Goal: Obtain resource: Obtain resource

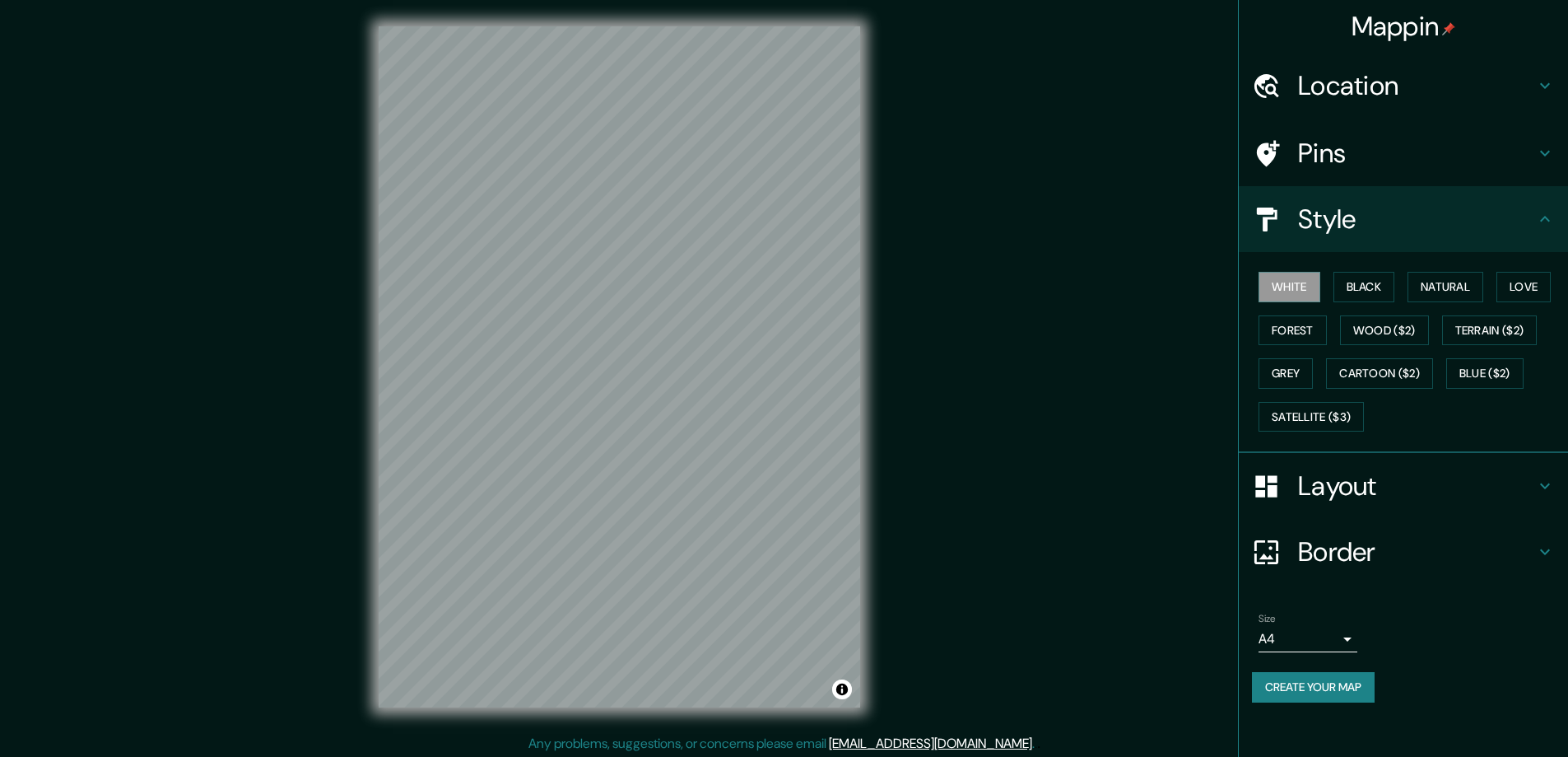
click at [1362, 286] on button "Black" at bounding box center [1365, 287] width 62 height 30
click at [1326, 486] on h4 "Layout" at bounding box center [1417, 485] width 237 height 33
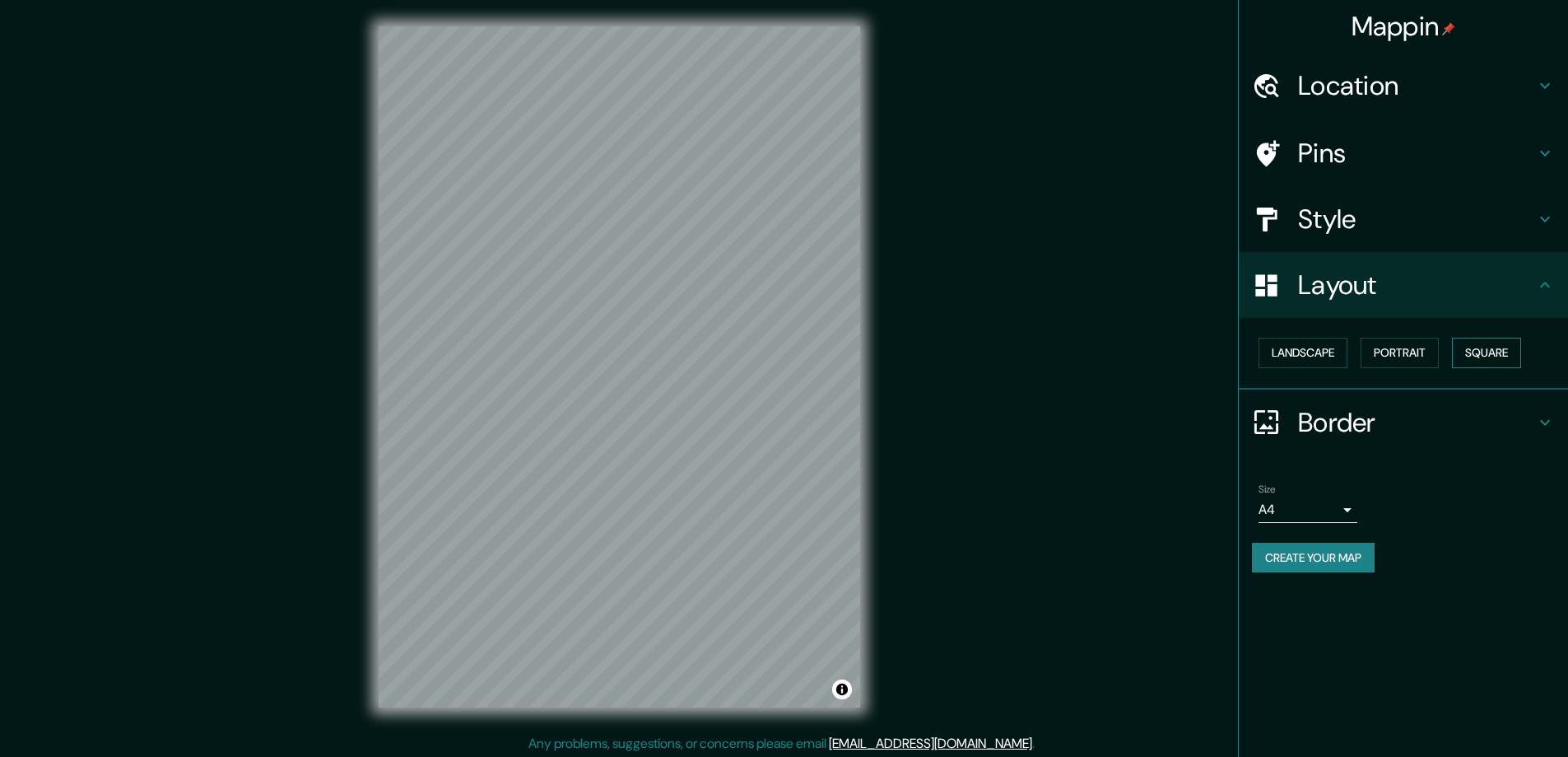
click at [1493, 348] on button "Square" at bounding box center [1487, 353] width 70 height 30
click at [1348, 509] on body "Mappin Location Pins Style Layout Landscape Portrait Square Border Choose a bor…" at bounding box center [784, 378] width 1568 height 757
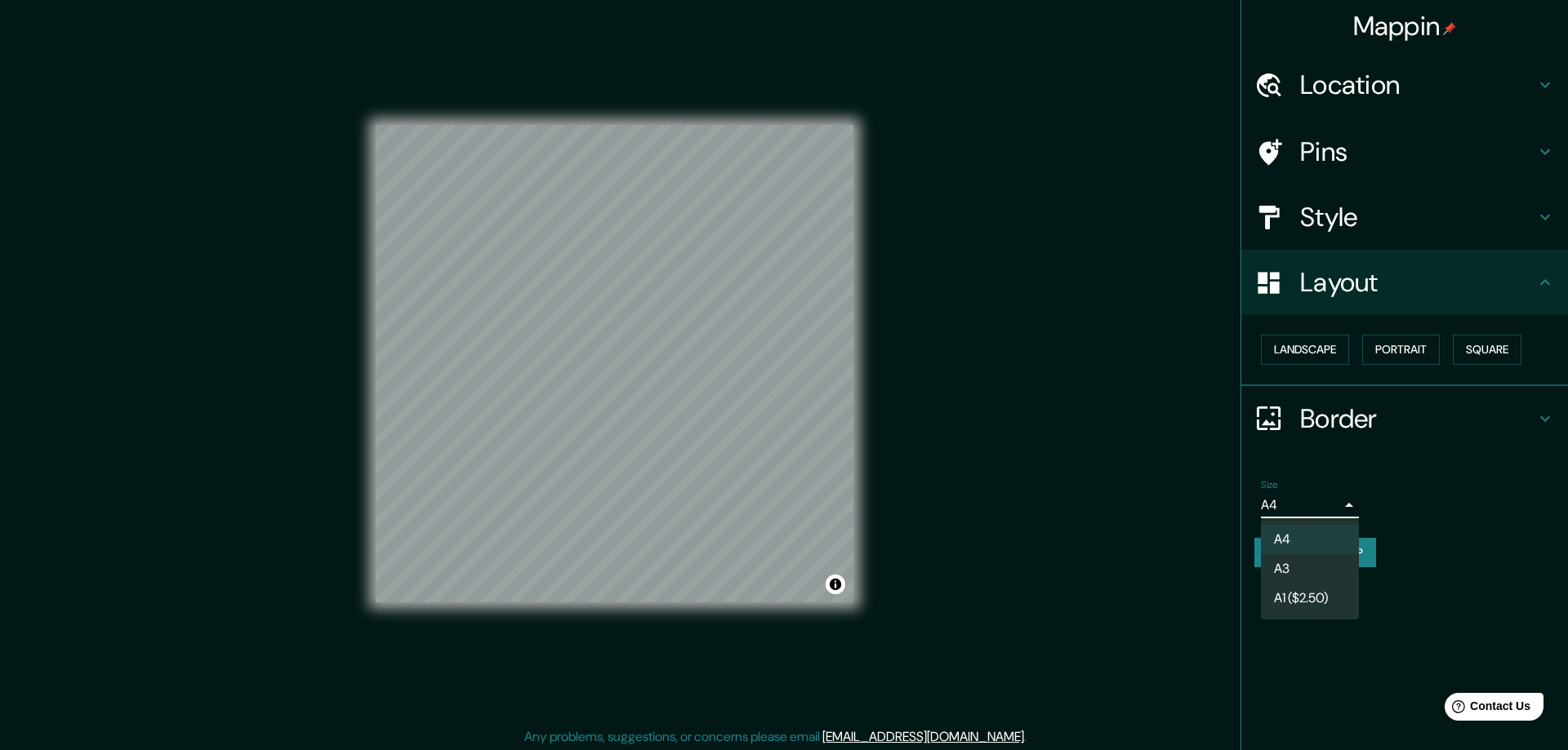
click at [1296, 564] on li "A3" at bounding box center [1309, 569] width 98 height 30
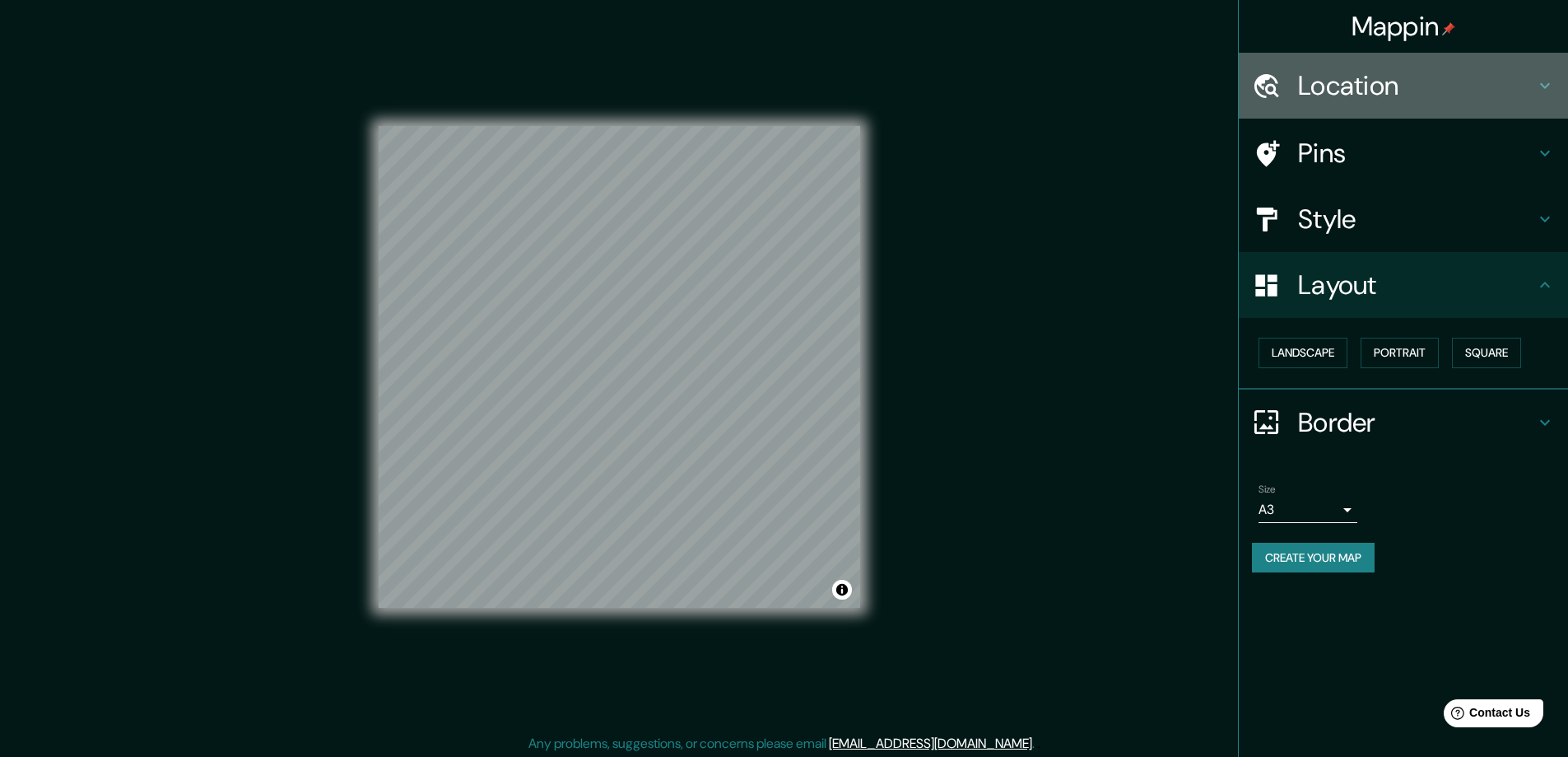
click at [1322, 79] on h4 "Location" at bounding box center [1417, 86] width 237 height 33
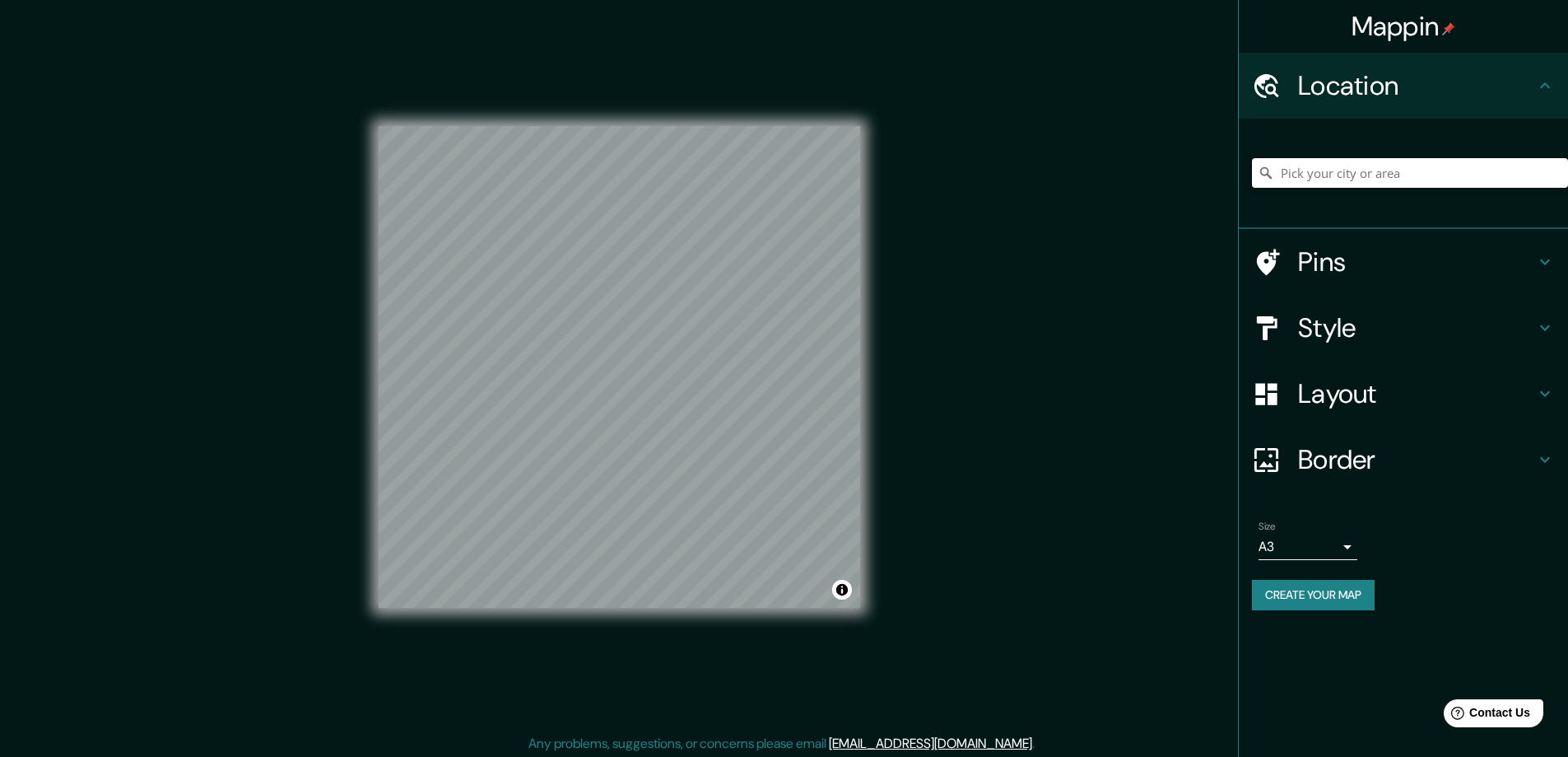
paste input "42 Harrison Avenue South, Hopkins 55343"
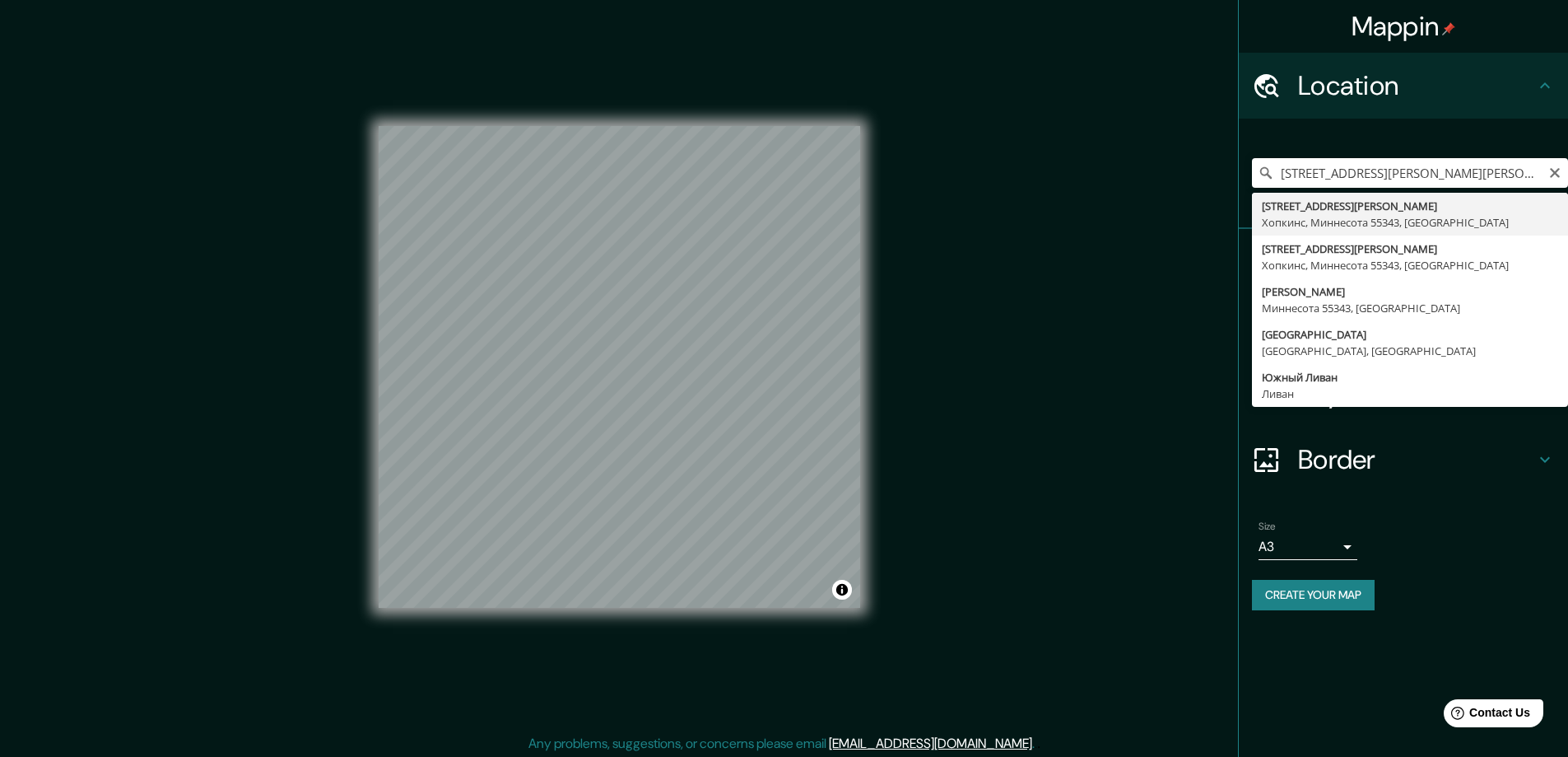
type input "42 Harrison Avenue South, Хопкинс, Миннесота 55343, США"
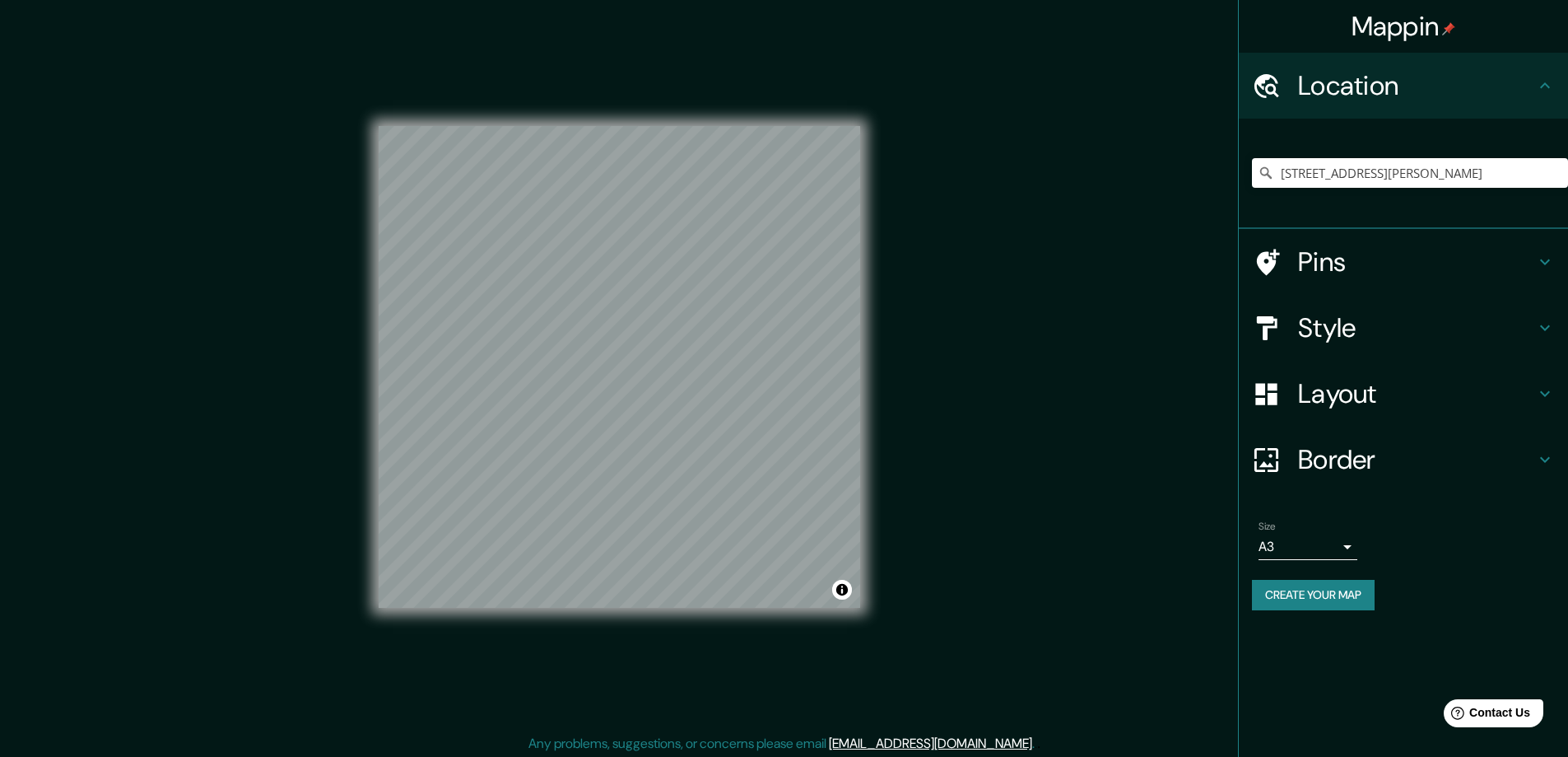
click at [1327, 597] on button "Create your map" at bounding box center [1313, 595] width 123 height 30
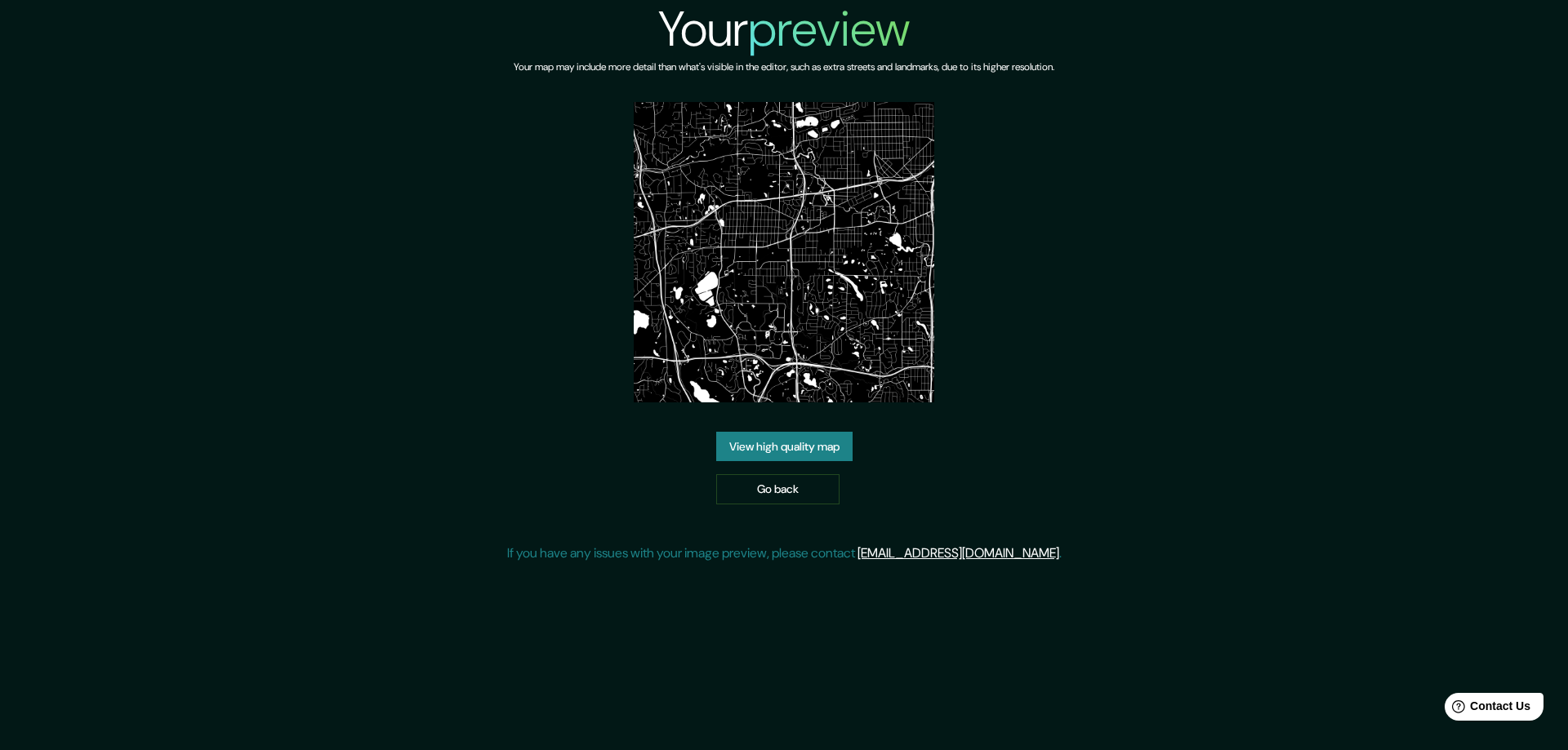
click at [791, 446] on link "View high quality map" at bounding box center [784, 446] width 136 height 30
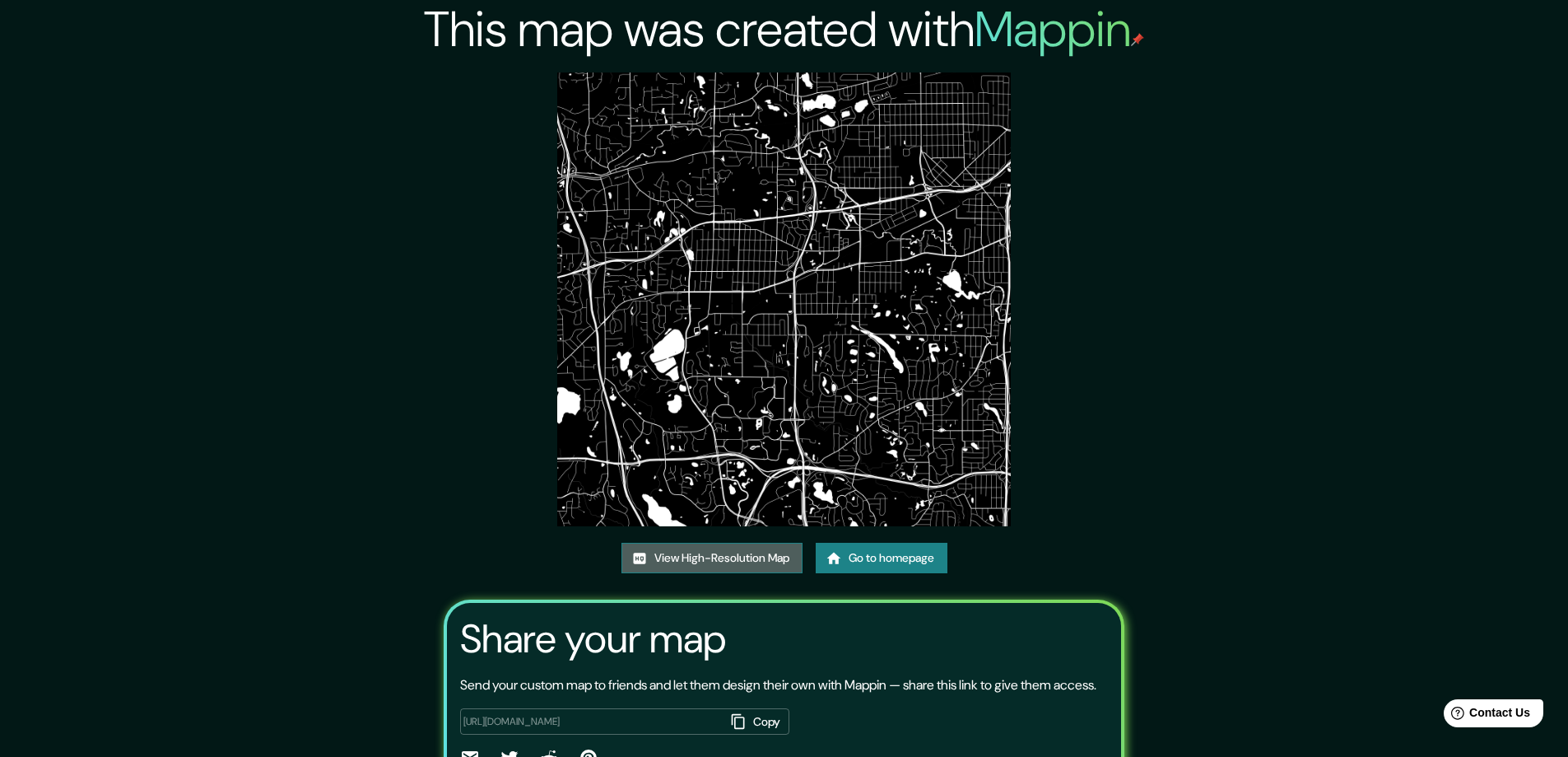
click at [706, 554] on link "View High-Resolution Map" at bounding box center [712, 558] width 181 height 30
drag, startPoint x: 289, startPoint y: 289, endPoint x: 572, endPoint y: 567, distance: 396.7
click at [289, 289] on div "This map was created with Mappin View High-Resolution Map Go to homepage Share …" at bounding box center [784, 423] width 1568 height 846
click at [866, 557] on link "Go to homepage" at bounding box center [882, 558] width 132 height 30
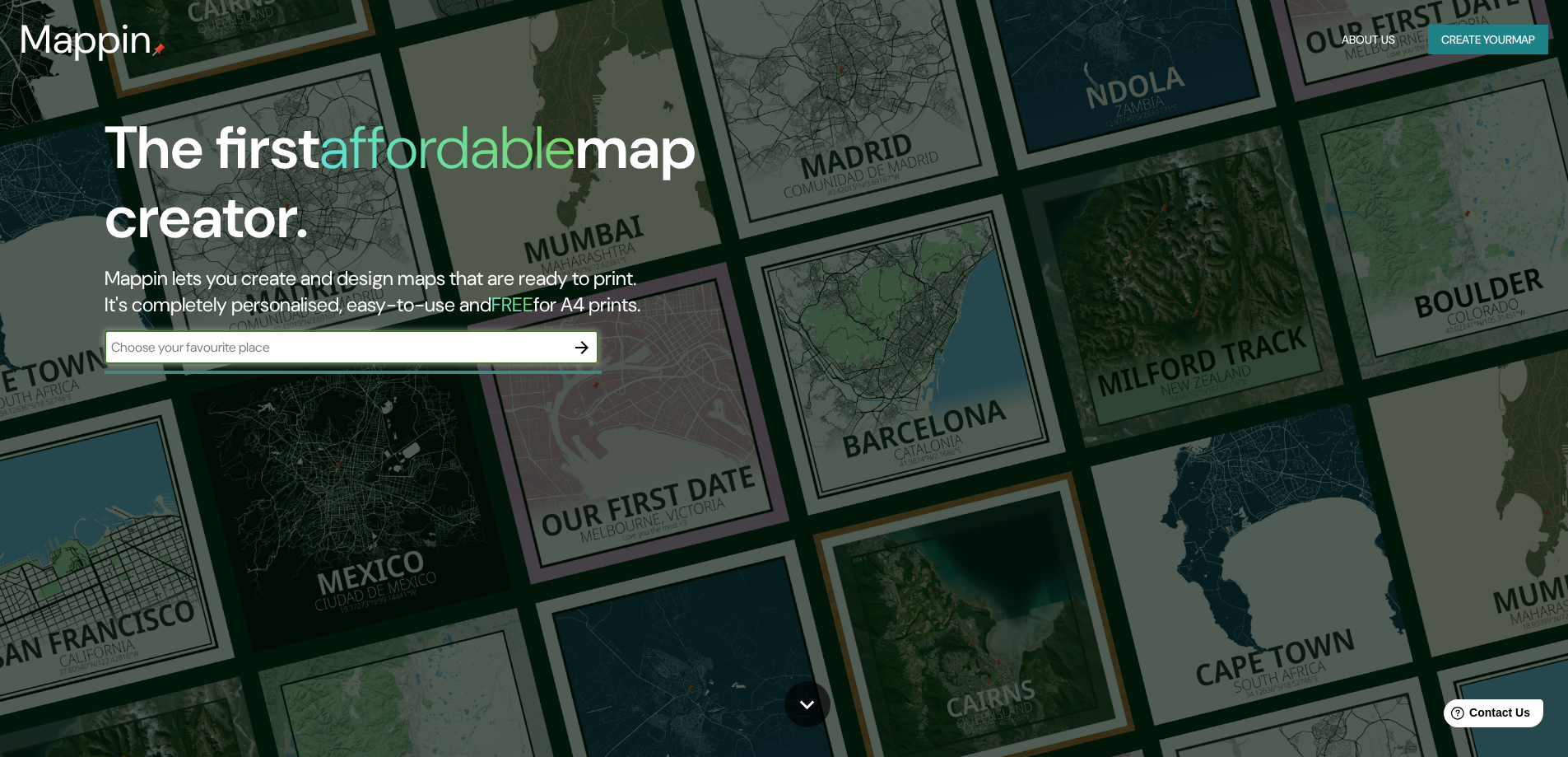
click at [582, 348] on icon "button" at bounding box center [582, 347] width 20 height 20
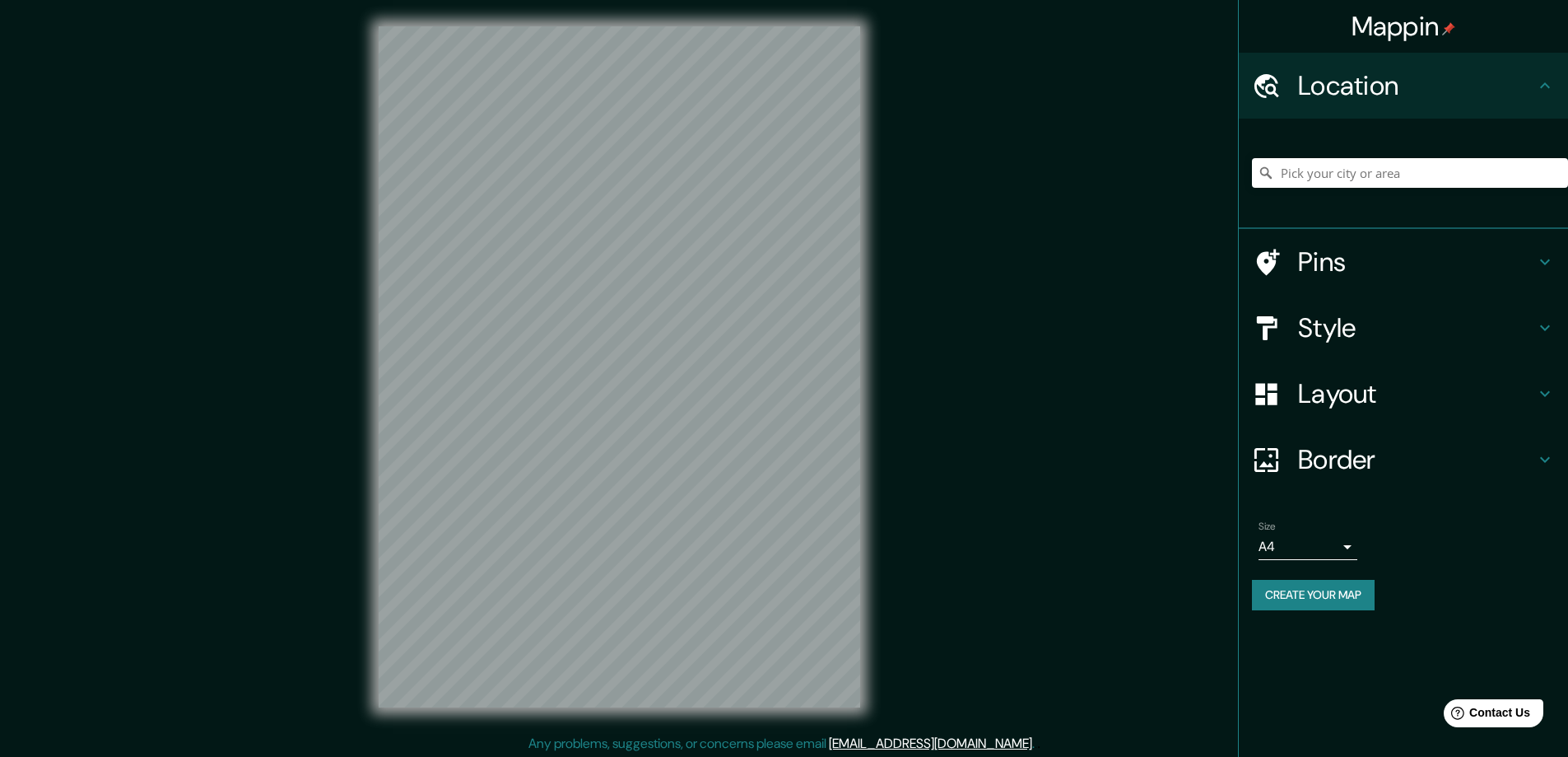
click at [1330, 325] on h4 "Style" at bounding box center [1417, 327] width 237 height 33
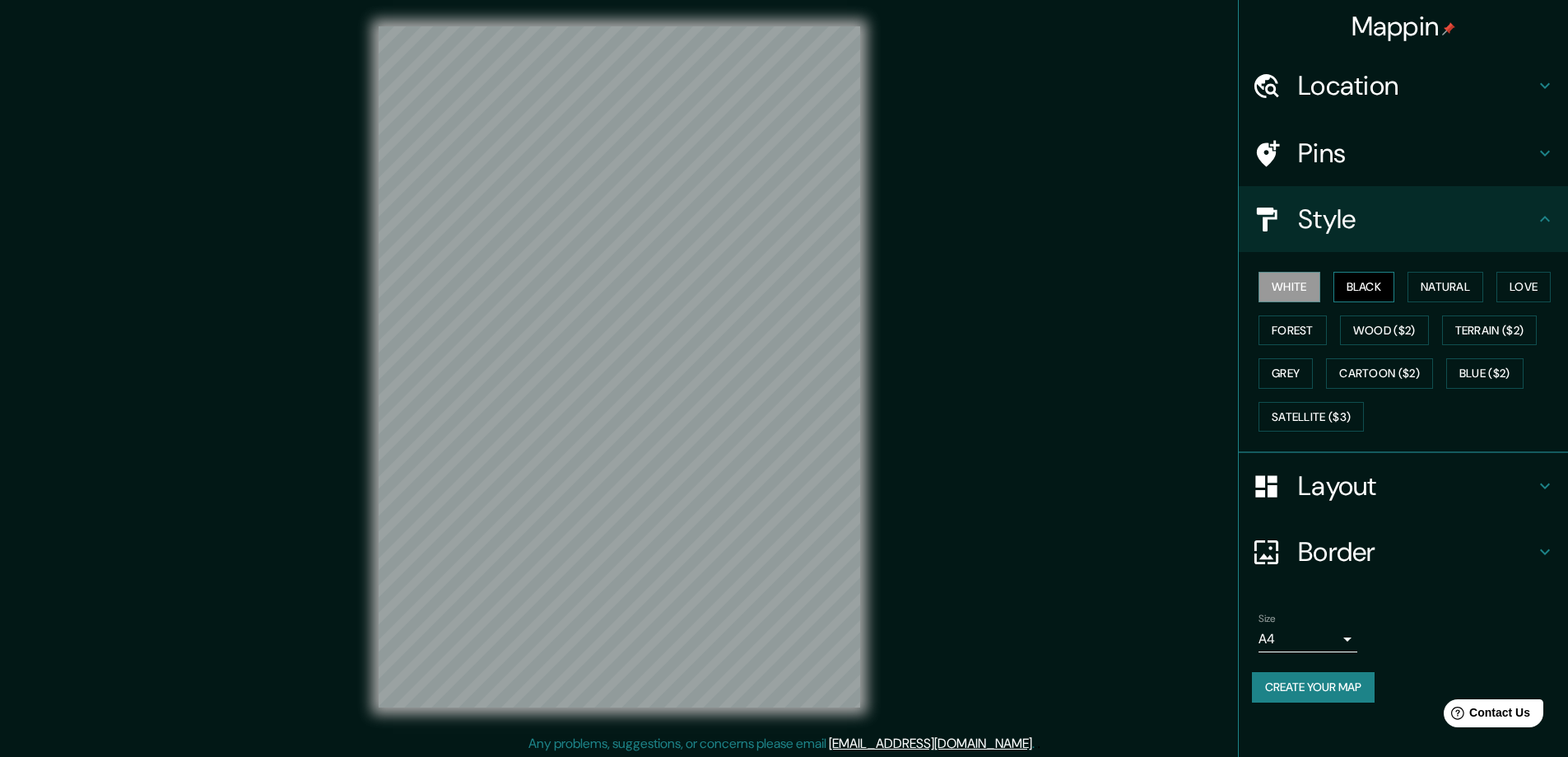
click at [1360, 288] on button "Black" at bounding box center [1365, 287] width 62 height 30
click at [1354, 495] on h4 "Layout" at bounding box center [1417, 485] width 237 height 33
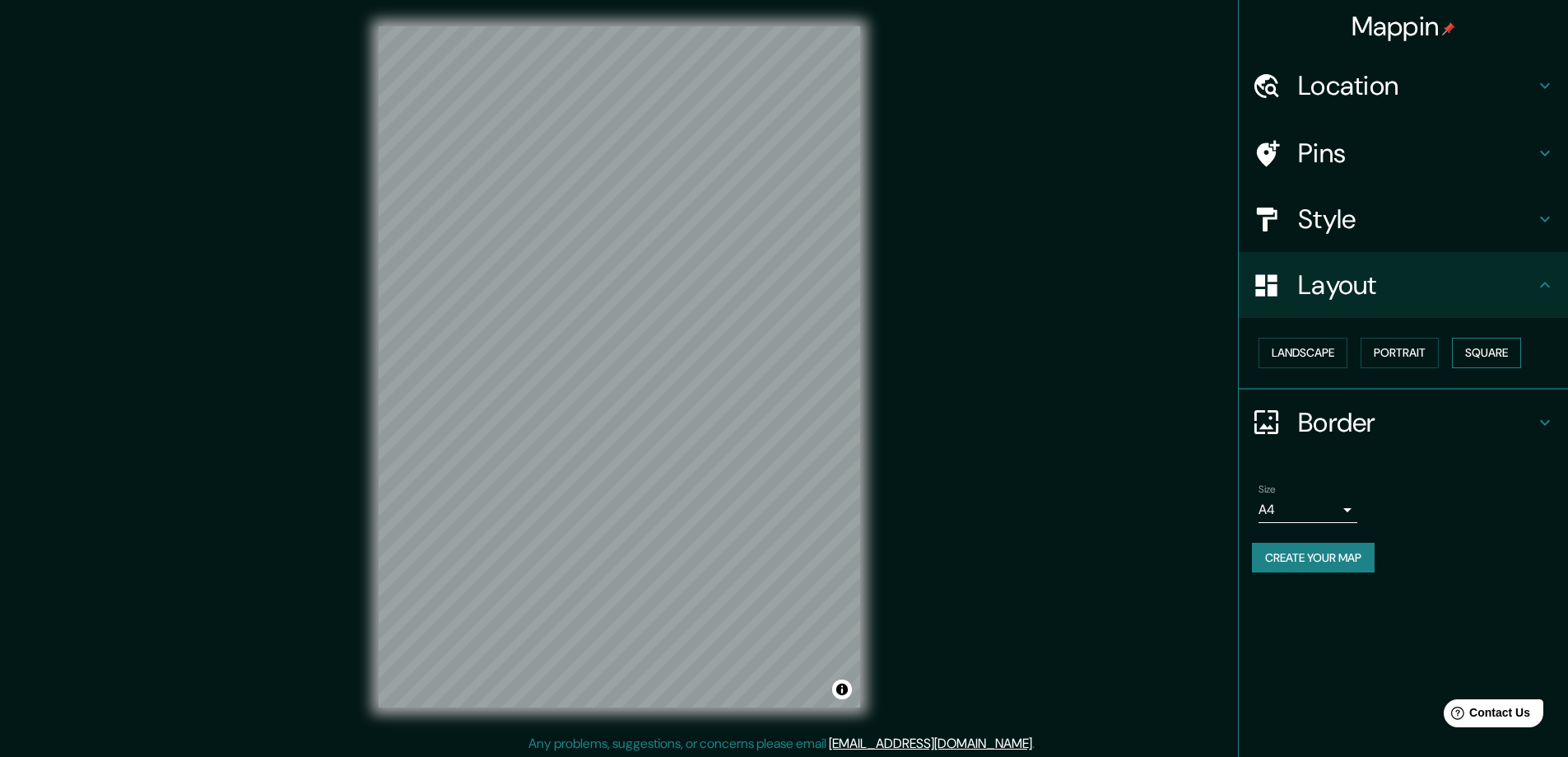
click at [1491, 355] on button "Square" at bounding box center [1487, 353] width 70 height 30
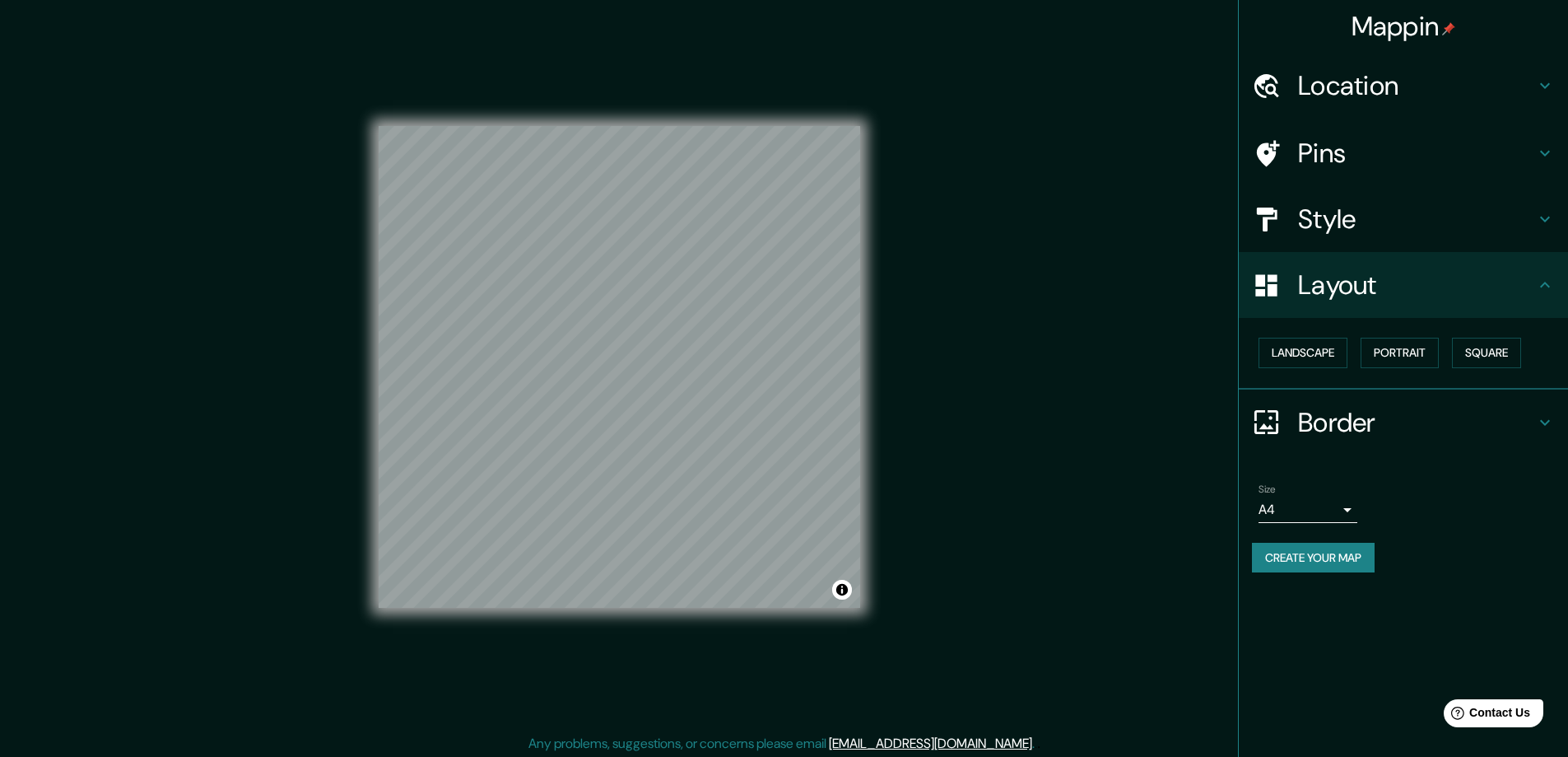
click at [1346, 511] on body "Mappin Location Pins Style Layout Landscape Portrait Square Border Choose a bor…" at bounding box center [784, 378] width 1568 height 757
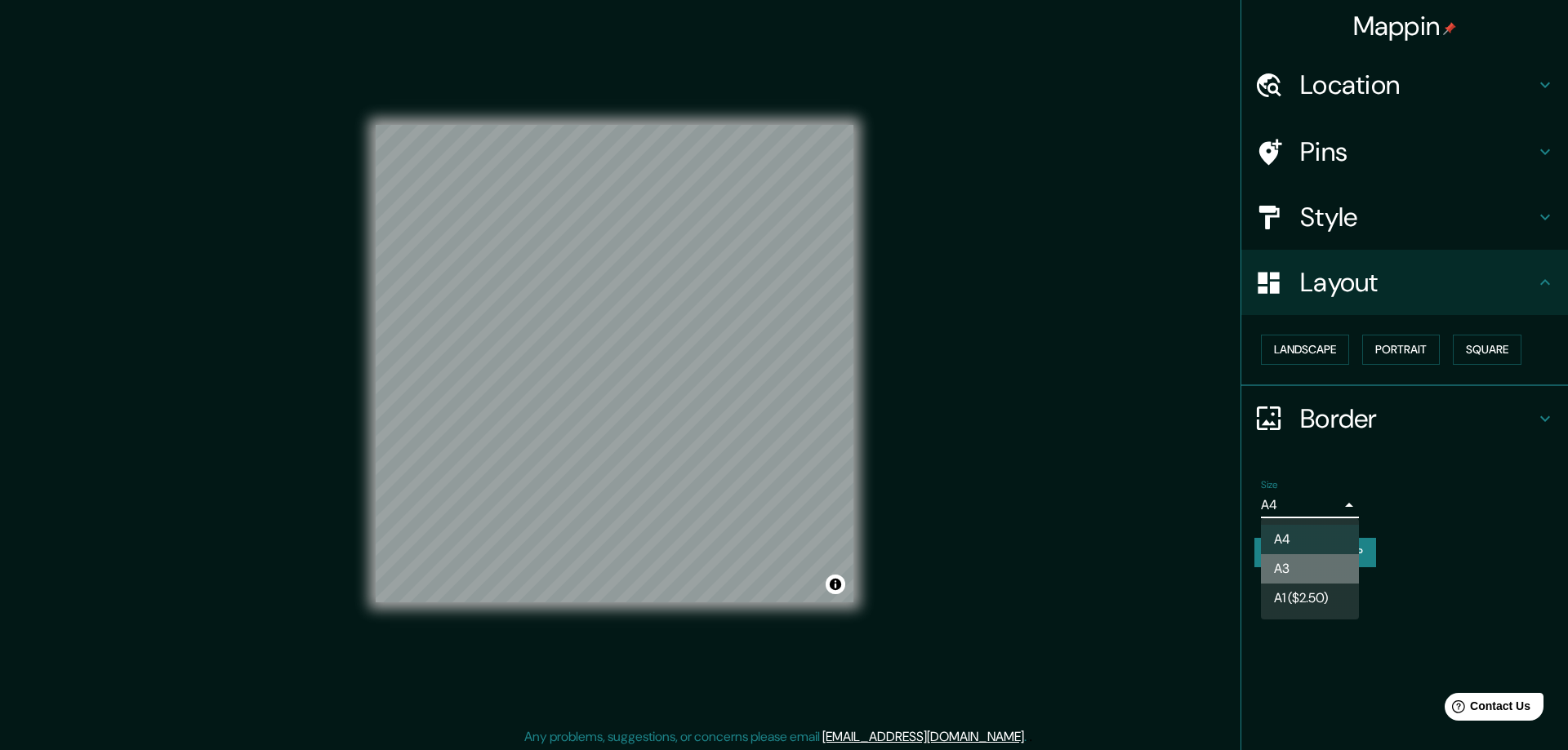
click at [1283, 572] on li "A3" at bounding box center [1309, 569] width 98 height 30
type input "a4"
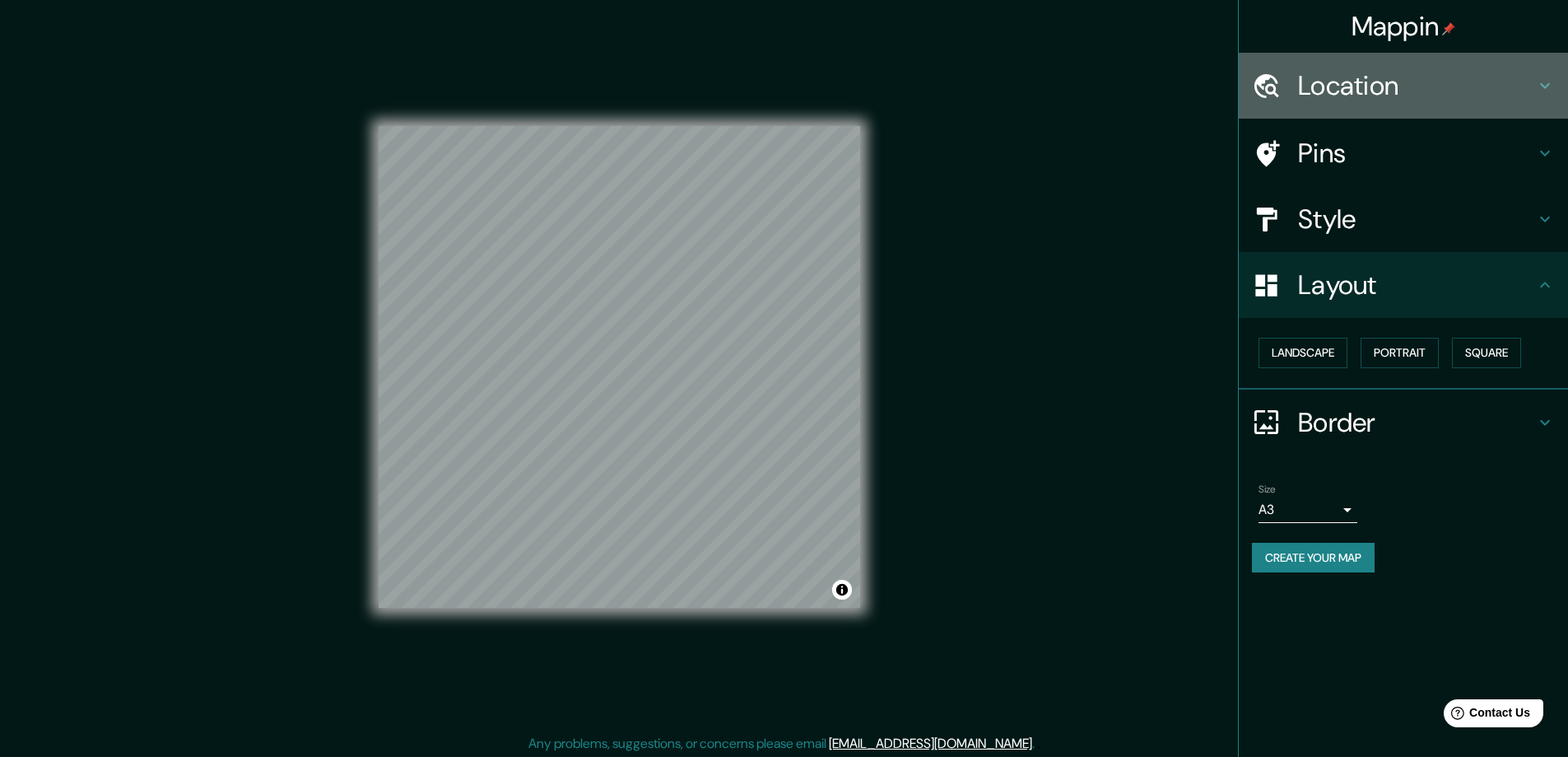
click at [1325, 85] on h4 "Location" at bounding box center [1417, 86] width 237 height 33
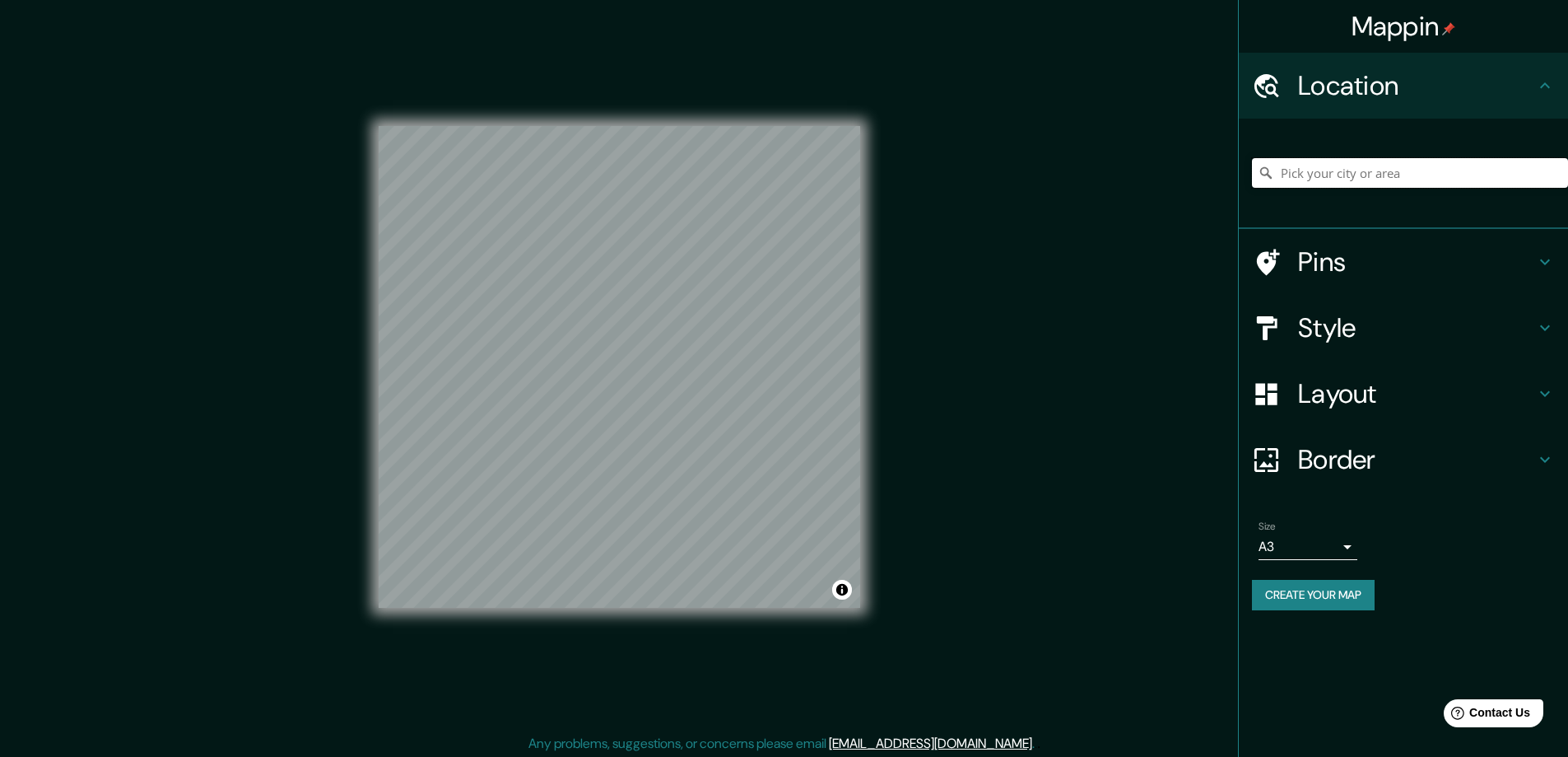
paste input "[STREET_ADDRESS]"
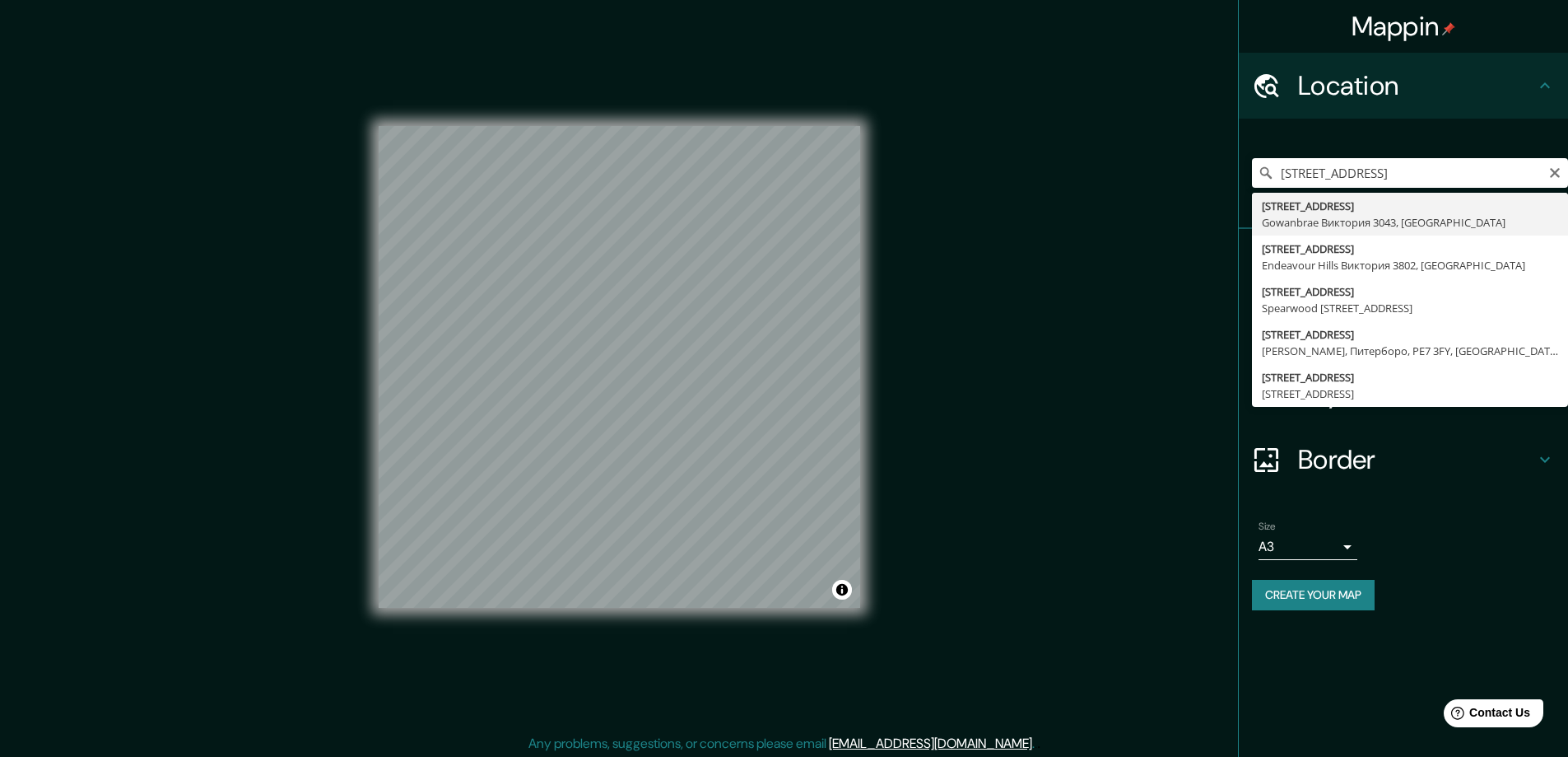
type input "[STREET_ADDRESS]"
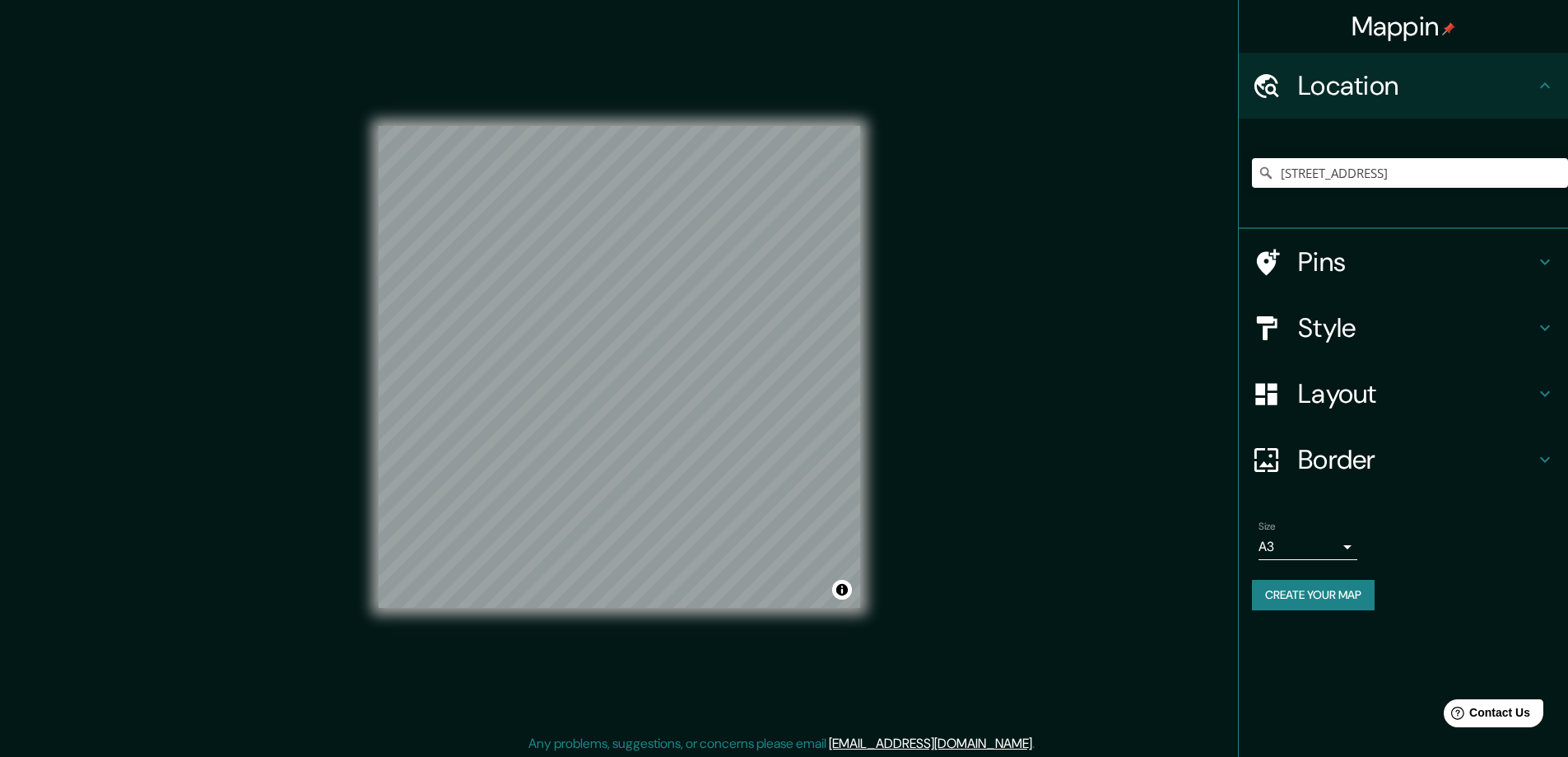
click at [1287, 594] on button "Create your map" at bounding box center [1313, 595] width 123 height 30
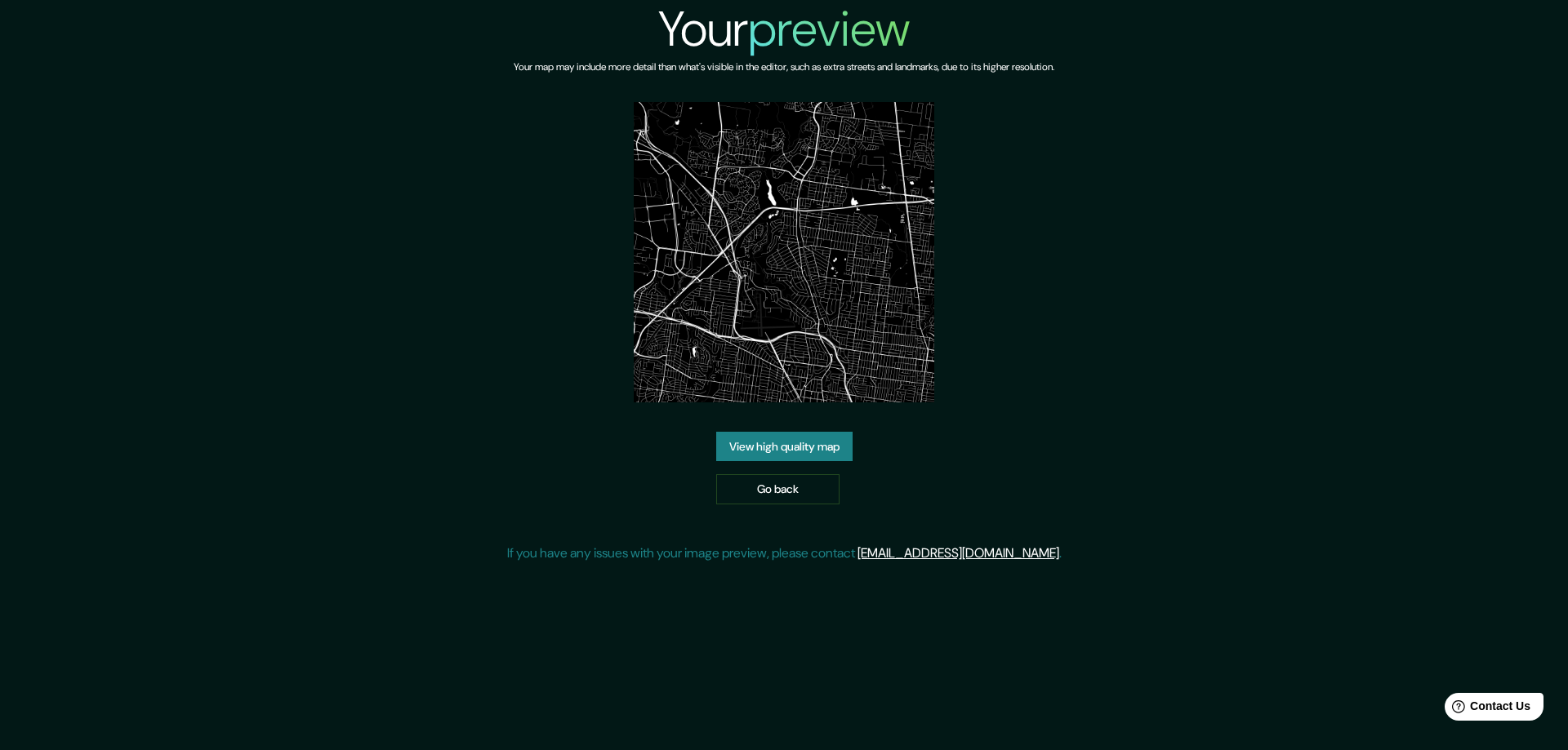
click at [752, 441] on link "View high quality map" at bounding box center [784, 446] width 136 height 30
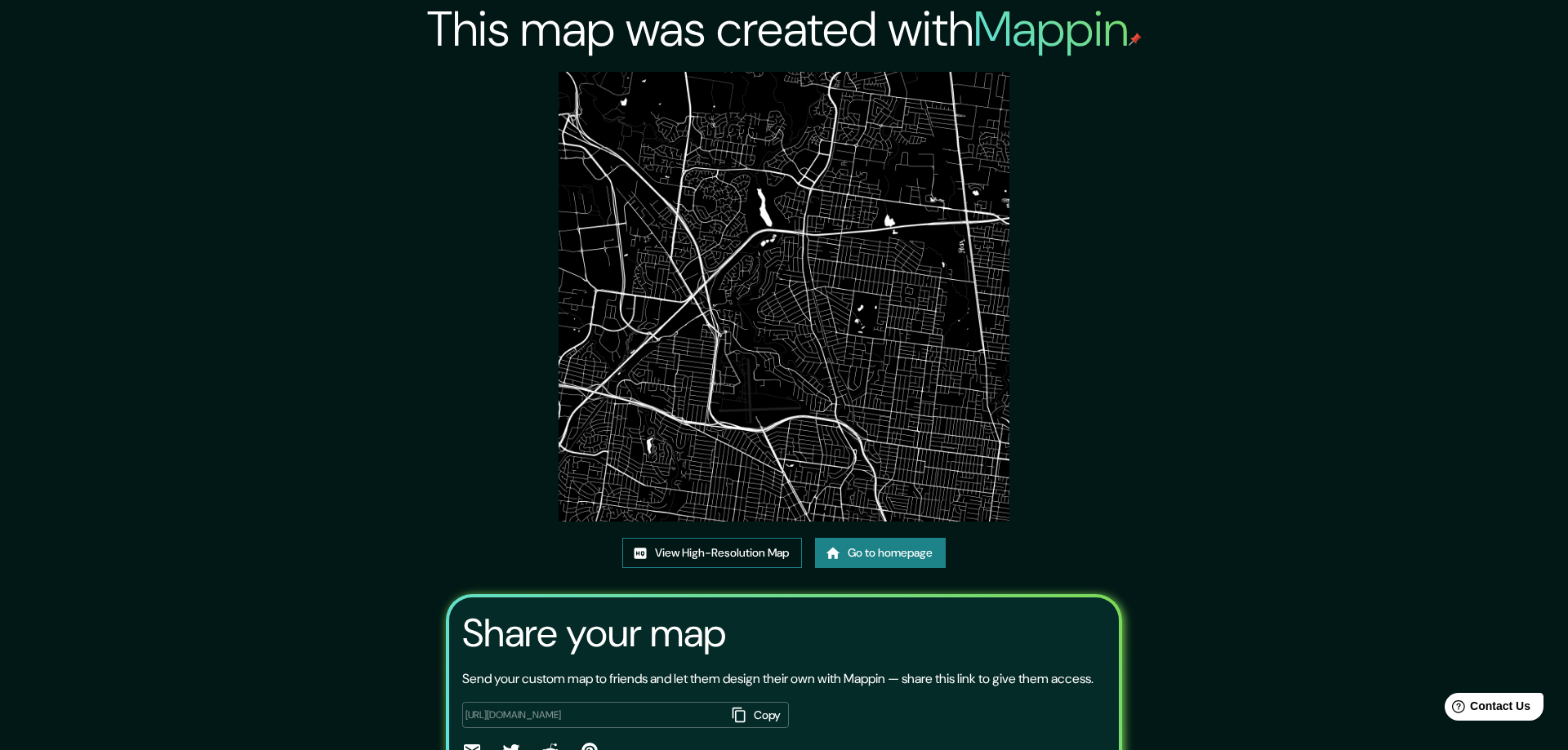
click at [670, 549] on link "View High-Resolution Map" at bounding box center [711, 552] width 180 height 30
click at [889, 548] on link "Go to homepage" at bounding box center [874, 552] width 131 height 30
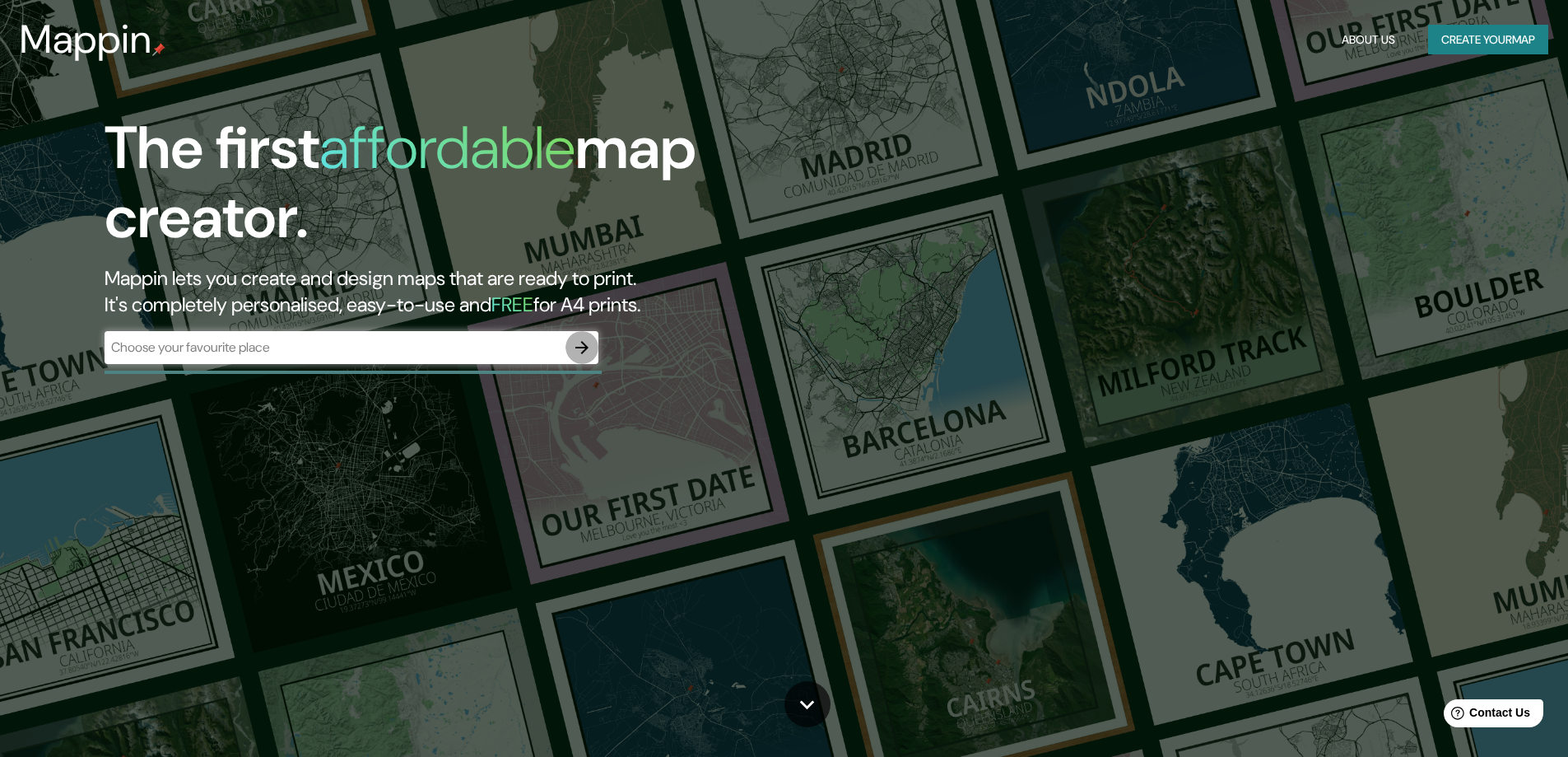
click at [581, 342] on icon "button" at bounding box center [582, 347] width 20 height 20
